Goal: Task Accomplishment & Management: Manage account settings

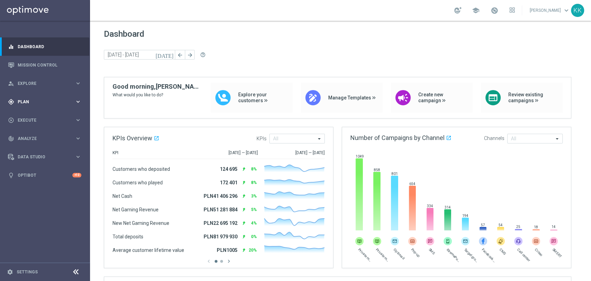
click at [50, 107] on div "gps_fixed Plan keyboard_arrow_right" at bounding box center [44, 102] width 89 height 18
click at [40, 117] on link "Target Groups" at bounding box center [45, 116] width 54 height 6
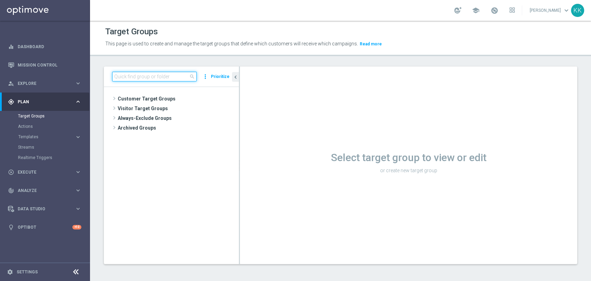
click at [172, 80] on input at bounding box center [154, 77] width 85 height 10
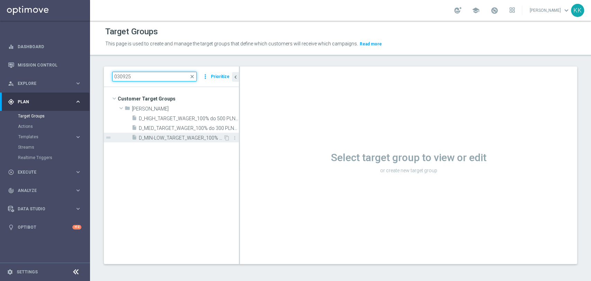
type input "030925"
click at [190, 137] on span "D_MIN-LOW_TARGET_WAGER_100% do 100 PLN_PLMECZE_030925" at bounding box center [181, 138] width 85 height 6
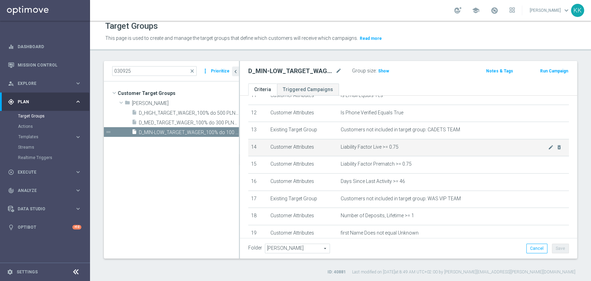
scroll to position [204, 0]
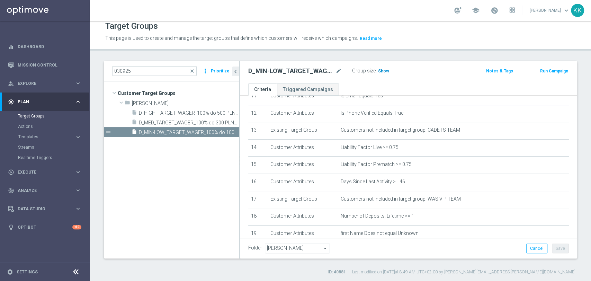
click at [382, 70] on span "Show" at bounding box center [383, 71] width 11 height 5
click at [164, 123] on span "D_MED_TARGET_WAGER_100% do 300 PLN_PLMECZE_030925" at bounding box center [181, 123] width 85 height 6
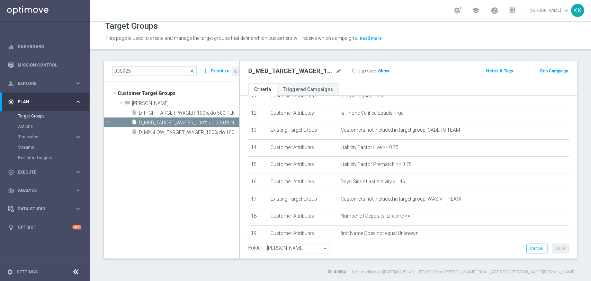
click at [385, 70] on span "Show" at bounding box center [383, 71] width 11 height 5
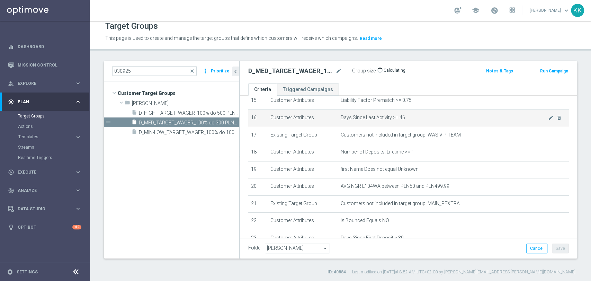
scroll to position [281, 0]
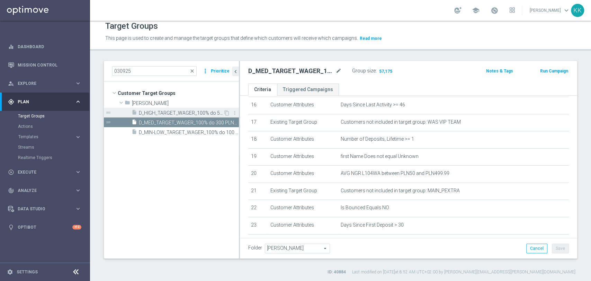
click at [172, 112] on span "D_HIGH_TARGET_WAGER_100% do 500 PLN_PLMECZE_030925" at bounding box center [181, 113] width 85 height 6
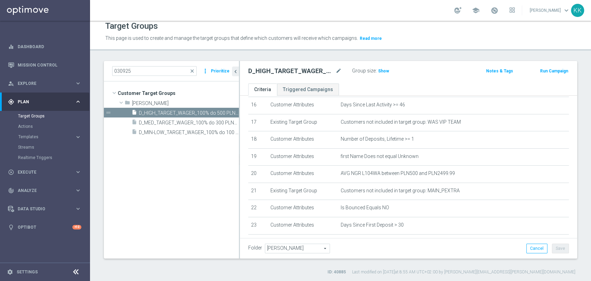
click at [374, 71] on label "Group size" at bounding box center [364, 71] width 24 height 6
click at [381, 69] on span "Show" at bounding box center [383, 71] width 11 height 5
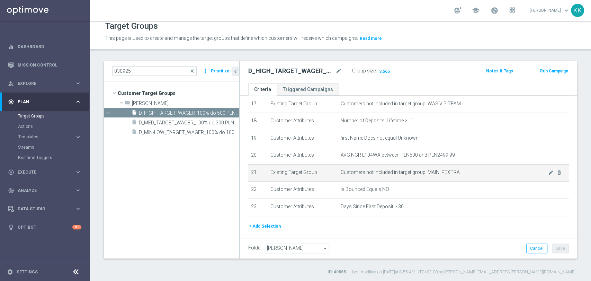
scroll to position [281, 0]
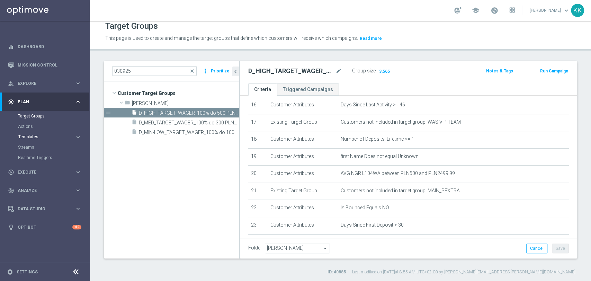
click at [33, 136] on span "Templates" at bounding box center [43, 137] width 50 height 4
click at [33, 144] on link "Optimail" at bounding box center [46, 147] width 51 height 6
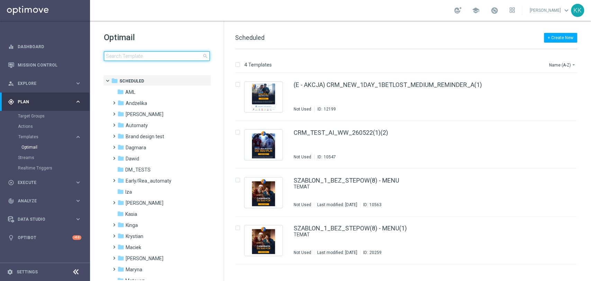
click at [142, 57] on input at bounding box center [157, 56] width 106 height 10
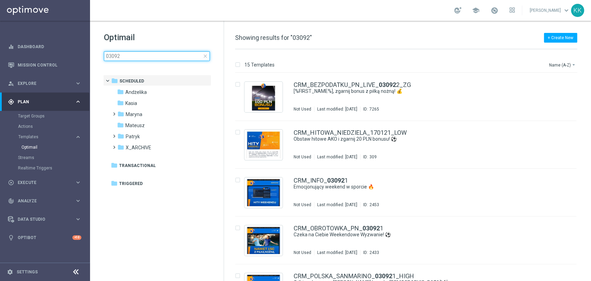
type input "030925"
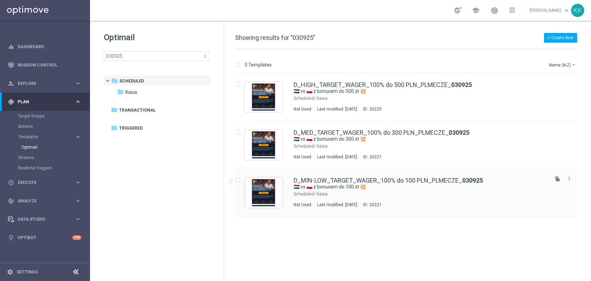
click at [338, 194] on div "Kasia" at bounding box center [432, 194] width 231 height 6
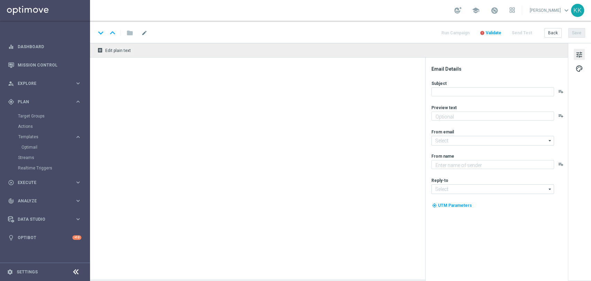
type textarea "Obstaw z pewną kasą 💸"
type input "[EMAIL_ADDRESS][DOMAIN_NAME]"
type textarea "STS"
type input "[EMAIL_ADDRESS][DOMAIN_NAME]"
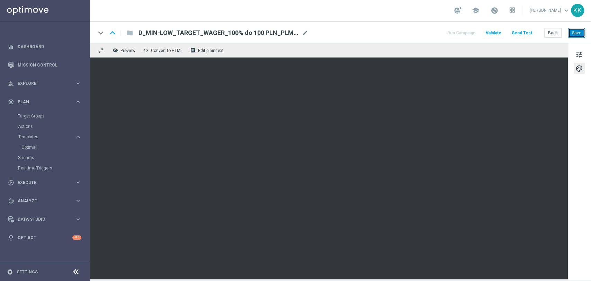
click at [573, 33] on button "Save" at bounding box center [577, 33] width 17 height 10
click at [555, 34] on button "Back" at bounding box center [553, 33] width 17 height 10
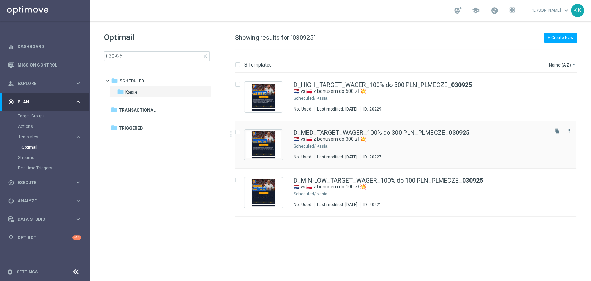
click at [361, 151] on div "D_MED_TARGET_WAGER_100% do 300 PLN_PLMECZE_ 030925 🇳🇱 vs 🇵🇱 z bonusem do 300 zł…" at bounding box center [421, 145] width 254 height 30
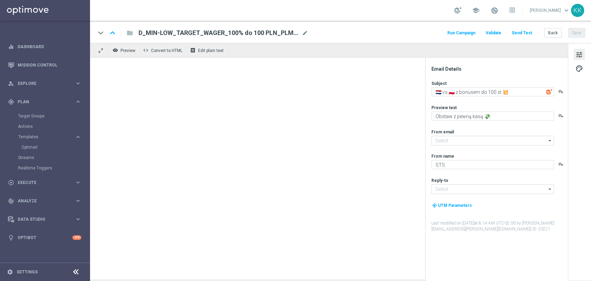
type input "[EMAIL_ADDRESS][DOMAIN_NAME]"
type textarea "🇳🇱 vs 🇵🇱 z bonusem do 300 zł 💥"
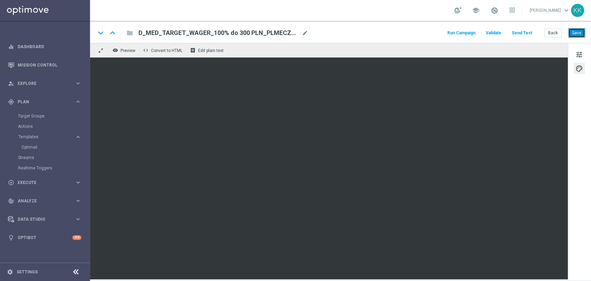
click at [579, 34] on button "Save" at bounding box center [577, 33] width 17 height 10
click at [558, 32] on button "Back" at bounding box center [553, 33] width 17 height 10
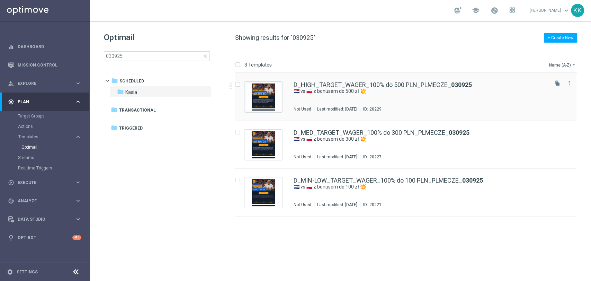
click at [322, 99] on div "D_HIGH_TARGET_WAGER_100% do 500 PLN_PLMECZE_ 030925 🇳🇱 vs 🇵🇱 z bonusem do 500 z…" at bounding box center [421, 97] width 254 height 30
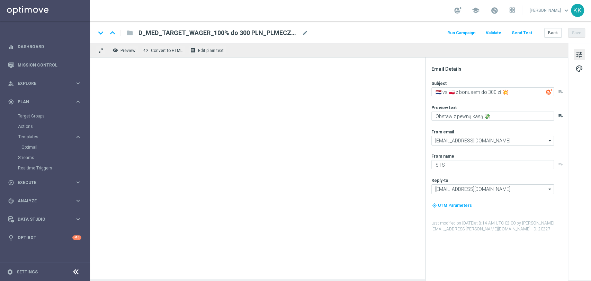
type textarea "🇳🇱 vs 🇵🇱 z bonusem do 500 zł 💥"
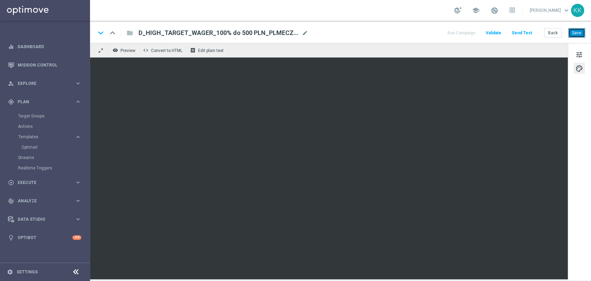
click at [576, 34] on button "Save" at bounding box center [577, 33] width 17 height 10
click at [546, 29] on button "Back" at bounding box center [553, 33] width 17 height 10
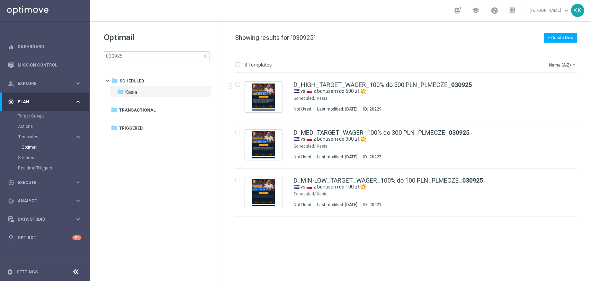
click at [30, 129] on div "Actions" at bounding box center [53, 126] width 71 height 10
click at [30, 129] on link "Actions" at bounding box center [45, 127] width 54 height 6
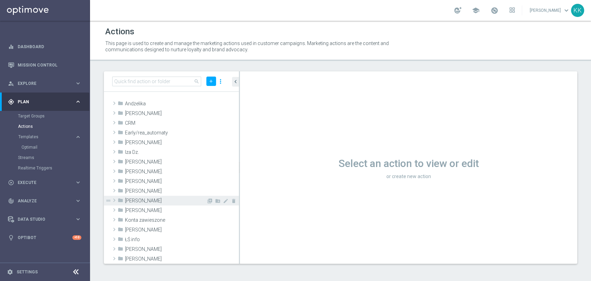
click at [207, 202] on icon "library_add" at bounding box center [210, 201] width 6 height 6
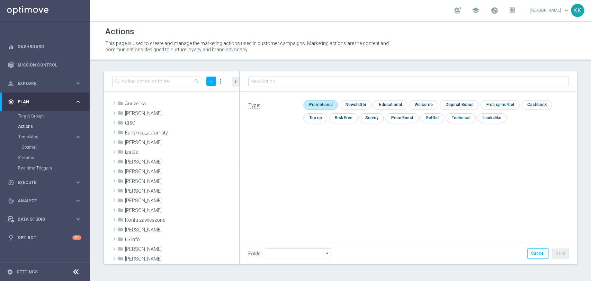
type input "D_MIN-LOW_TARGET_WAGER_100% do 100 PLN_PLMECZE_030925"
type input "[PERSON_NAME]"
click at [324, 104] on input "checkbox" at bounding box center [319, 104] width 33 height 9
checkbox input "true"
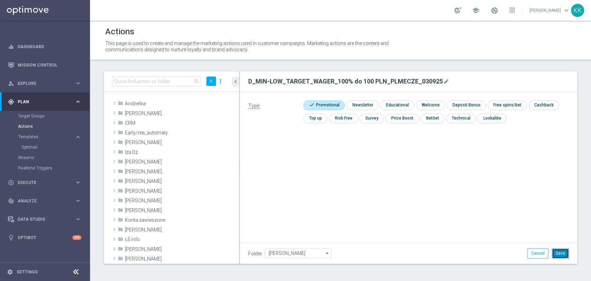
click at [564, 255] on button "Save" at bounding box center [560, 253] width 17 height 10
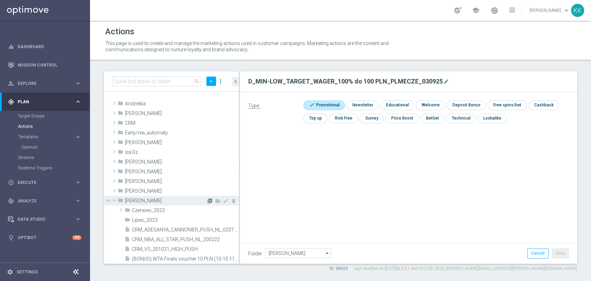
click at [207, 201] on icon "library_add" at bounding box center [210, 201] width 6 height 6
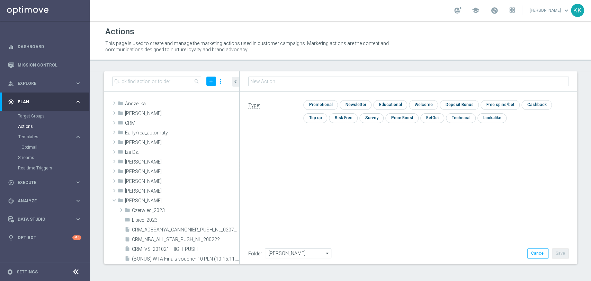
type input "D_MED_TARGET_WAGER_100% do 300 PLN_PLMECZE_030925"
click at [311, 100] on input "checkbox" at bounding box center [319, 104] width 33 height 9
checkbox input "true"
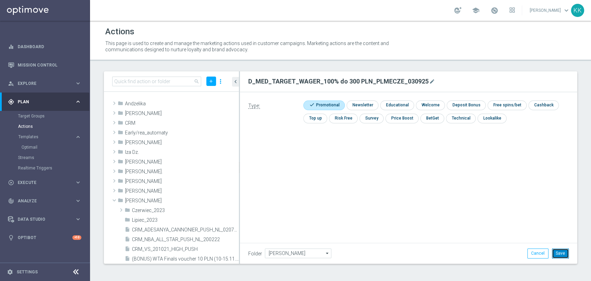
click at [560, 250] on button "Save" at bounding box center [560, 253] width 17 height 10
click at [207, 199] on icon "library_add" at bounding box center [210, 201] width 6 height 6
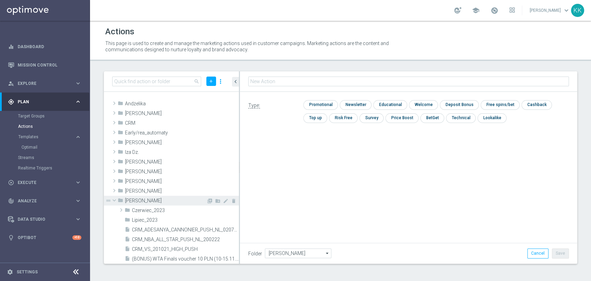
type input "D_HIGH_TARGET_WAGER_100% do 500 PLN_PLMECZE_030925"
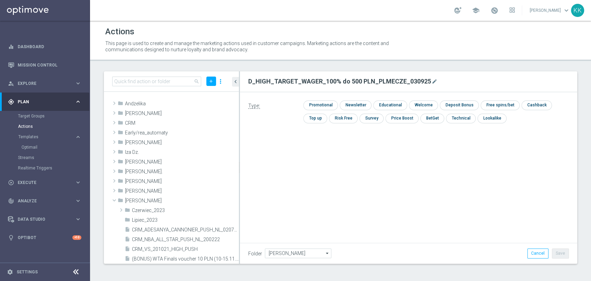
click at [332, 99] on div "Type: check Promotional check Newsletter check Educational check Welcome check …" at bounding box center [408, 114] width 337 height 45
click at [329, 103] on input "checkbox" at bounding box center [319, 104] width 33 height 9
checkbox input "true"
click at [561, 252] on button "Save" at bounding box center [560, 253] width 17 height 10
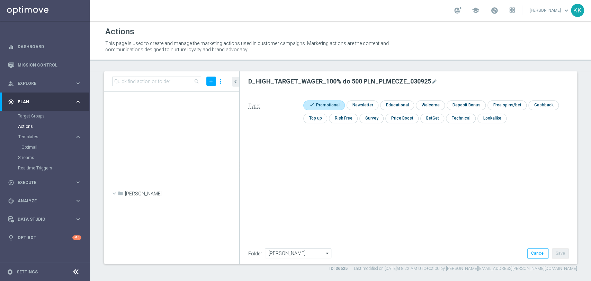
scroll to position [21352, 0]
